Goal: Navigation & Orientation: Find specific page/section

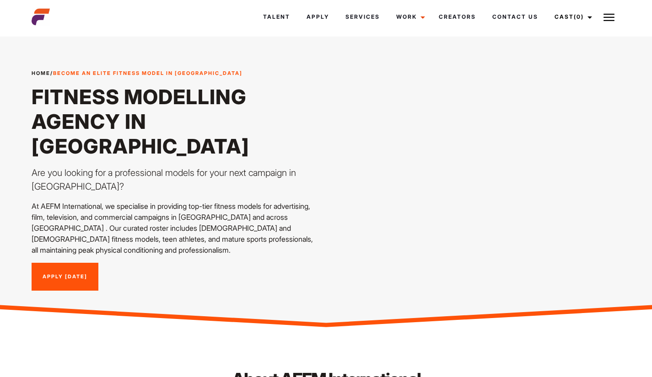
scroll to position [241, 0]
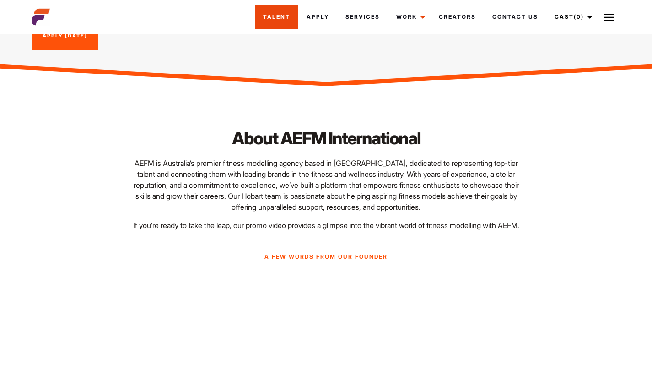
click at [273, 16] on link "Talent" at bounding box center [276, 17] width 43 height 25
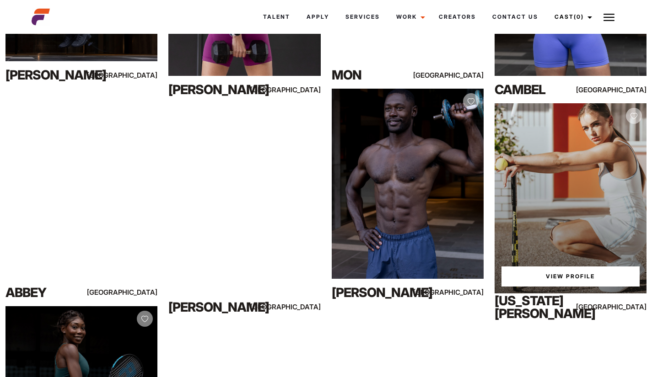
scroll to position [1810, 0]
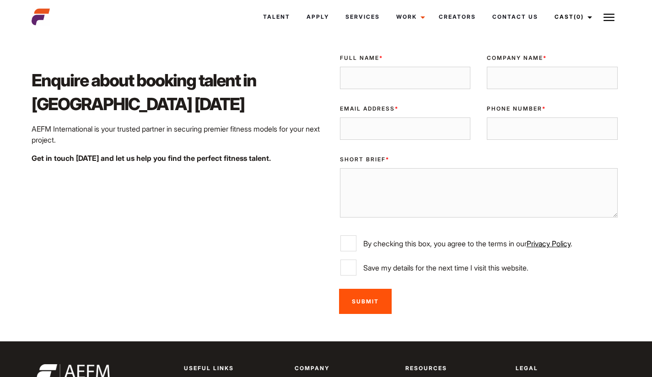
scroll to position [1507, 0]
